Goal: Find specific page/section: Find specific page/section

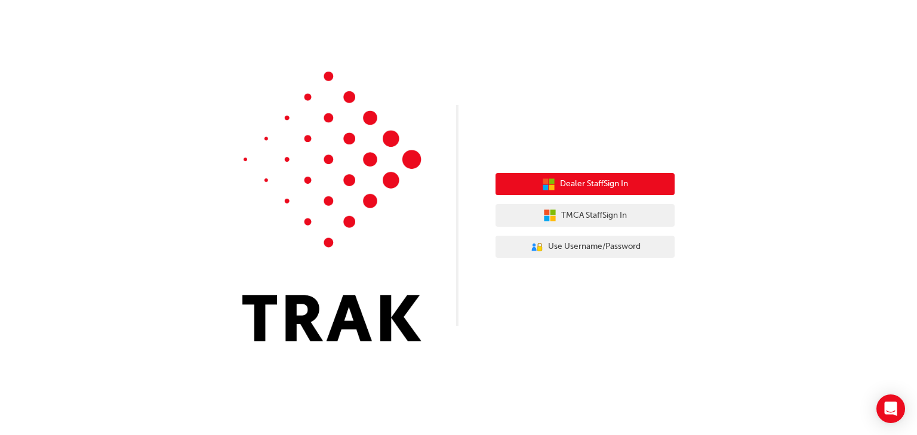
click at [597, 182] on span "Dealer Staff Sign In" at bounding box center [594, 184] width 68 height 14
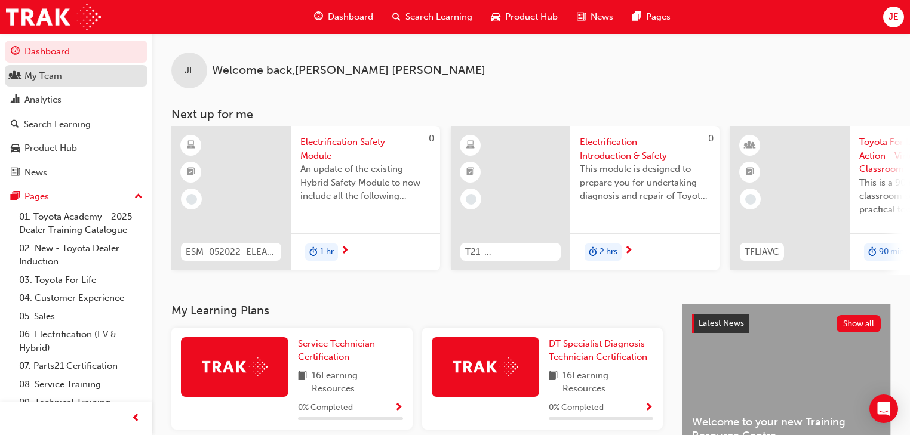
click at [49, 79] on div "My Team" at bounding box center [43, 76] width 38 height 14
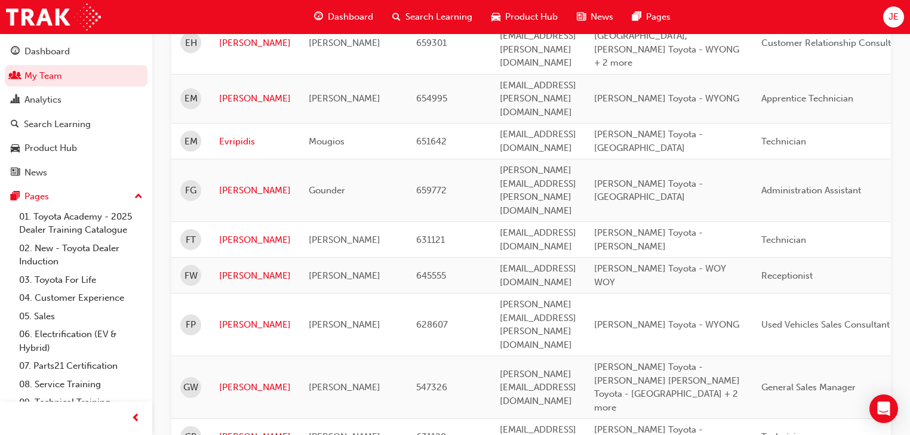
scroll to position [382, 0]
